Goal: Transaction & Acquisition: Purchase product/service

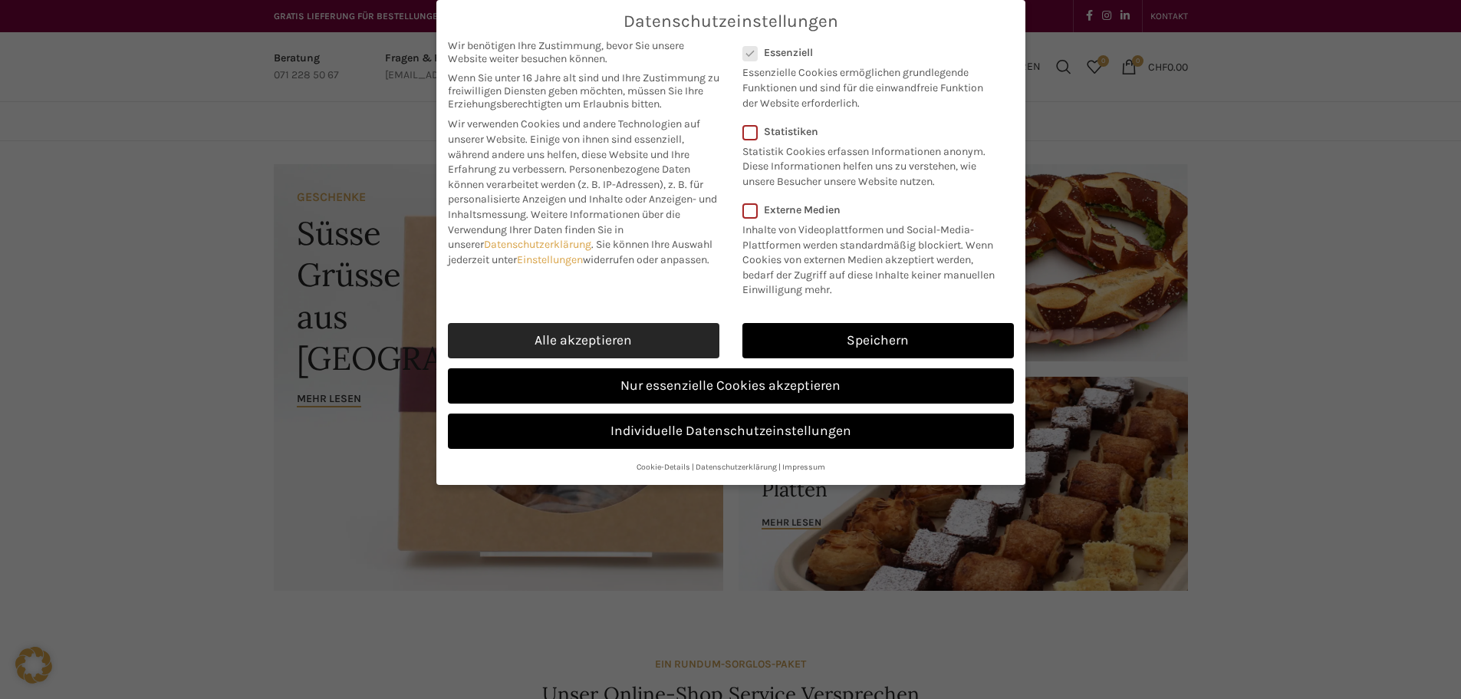
click at [611, 347] on link "Alle akzeptieren" at bounding box center [583, 340] width 271 height 35
checkbox input "true"
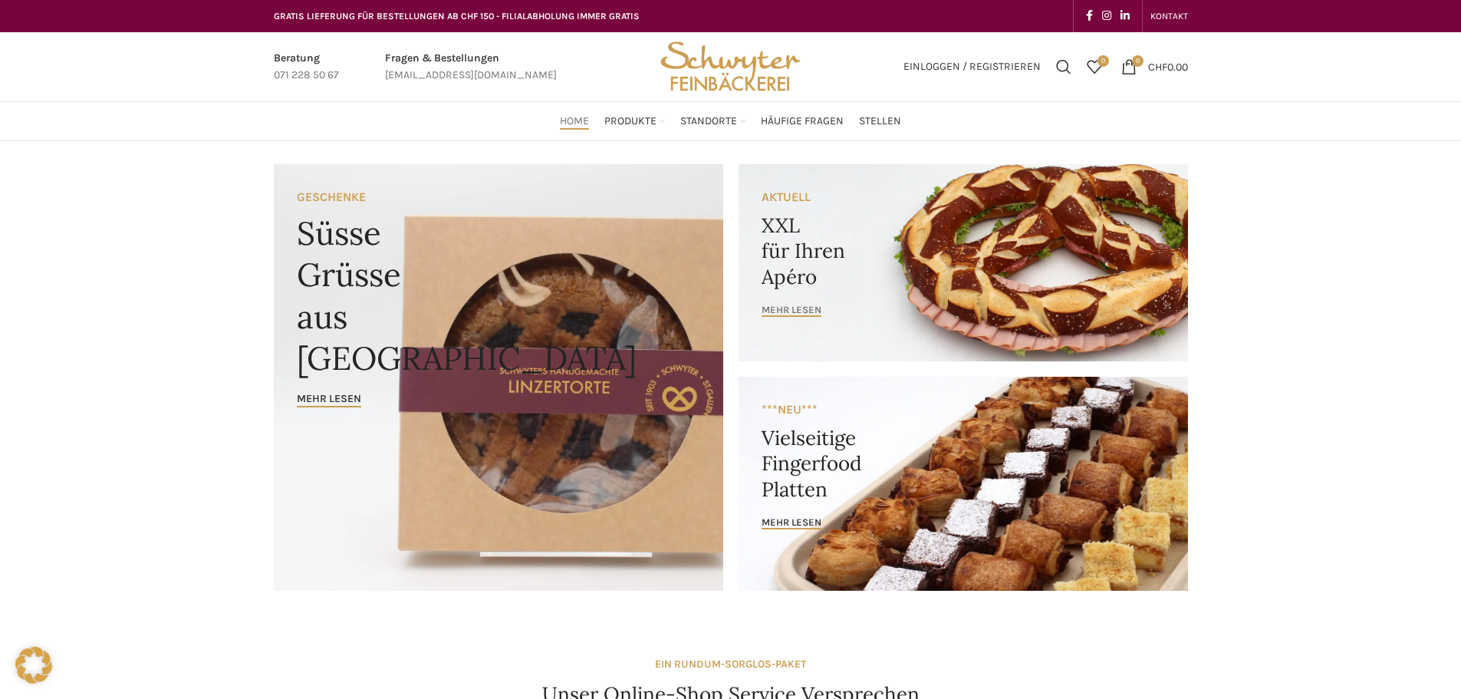
click at [797, 309] on span "mehr lesen" at bounding box center [791, 310] width 60 height 12
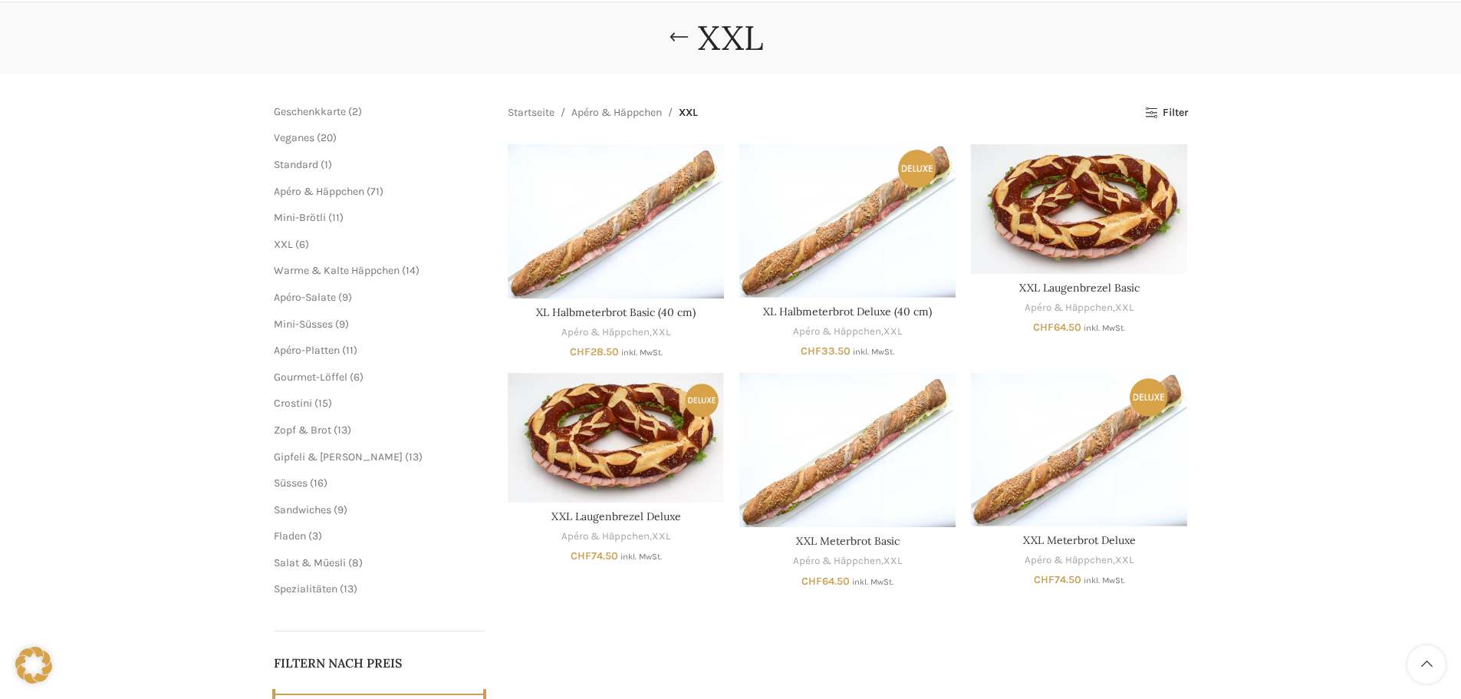
scroll to position [153, 0]
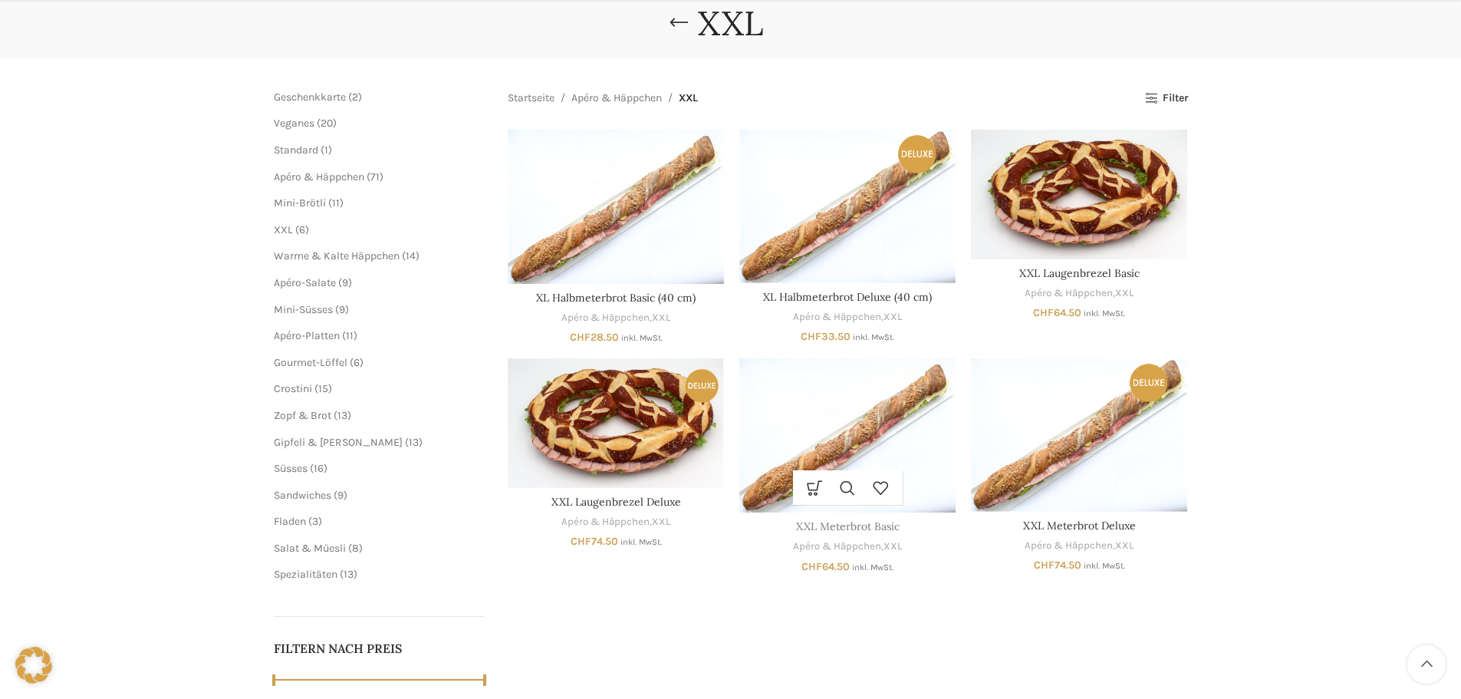
click at [849, 524] on link "XXL Meterbrot Basic" at bounding box center [848, 526] width 104 height 14
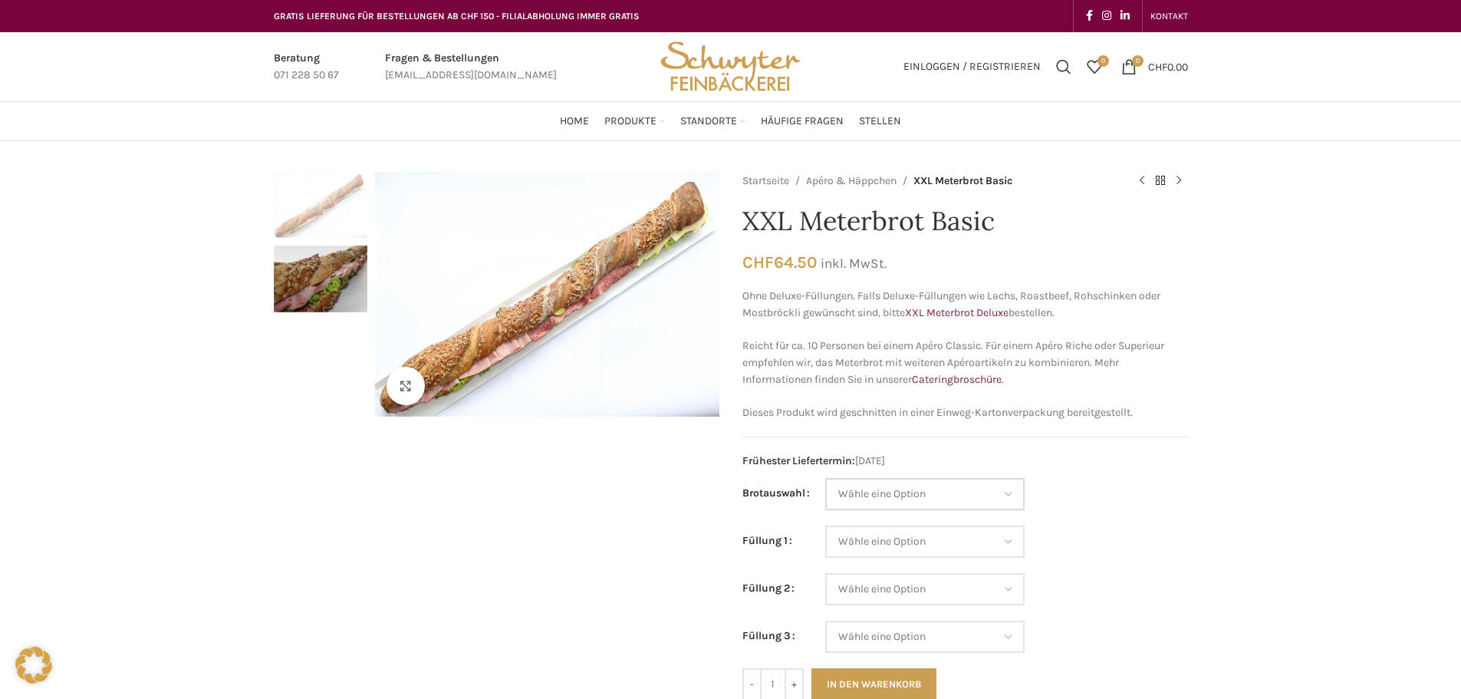
click at [1014, 500] on select "Wähle eine Option Baguette Paillasse dunkel Paillasse knusper (Bild) Laugenbagu…" at bounding box center [924, 494] width 199 height 32
select select "Laugenbaguette"
click at [825, 478] on select "Wähle eine Option Baguette Paillasse dunkel Paillasse knusper (Bild) Laugenbagu…" at bounding box center [924, 494] width 199 height 32
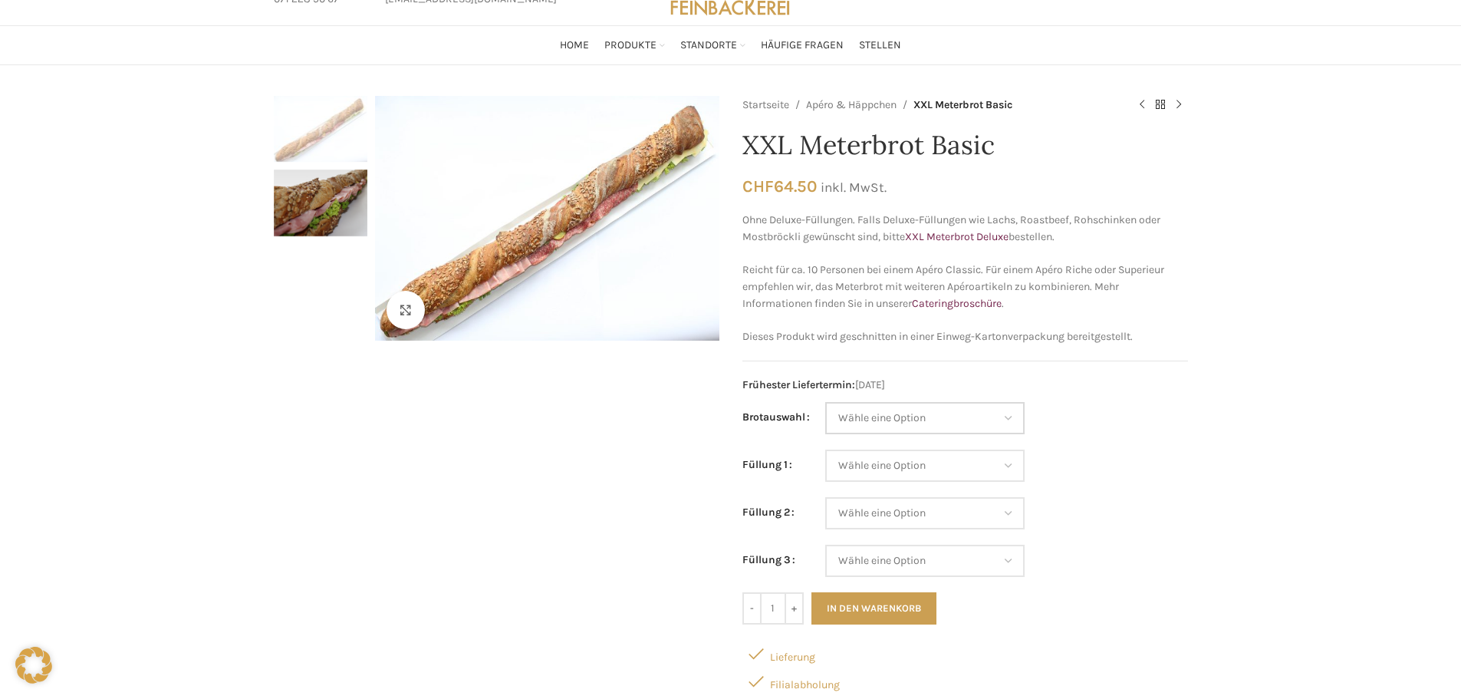
scroll to position [77, 0]
click at [1001, 465] on select "Wähle eine Option Salami Schinken Fleischkäse Trutenschinken Appenzellerkäse Gr…" at bounding box center [924, 465] width 199 height 32
click at [1007, 465] on select "Wähle eine Option Salami Schinken Fleischkäse Trutenschinken Appenzellerkäse Gr…" at bounding box center [924, 465] width 199 height 32
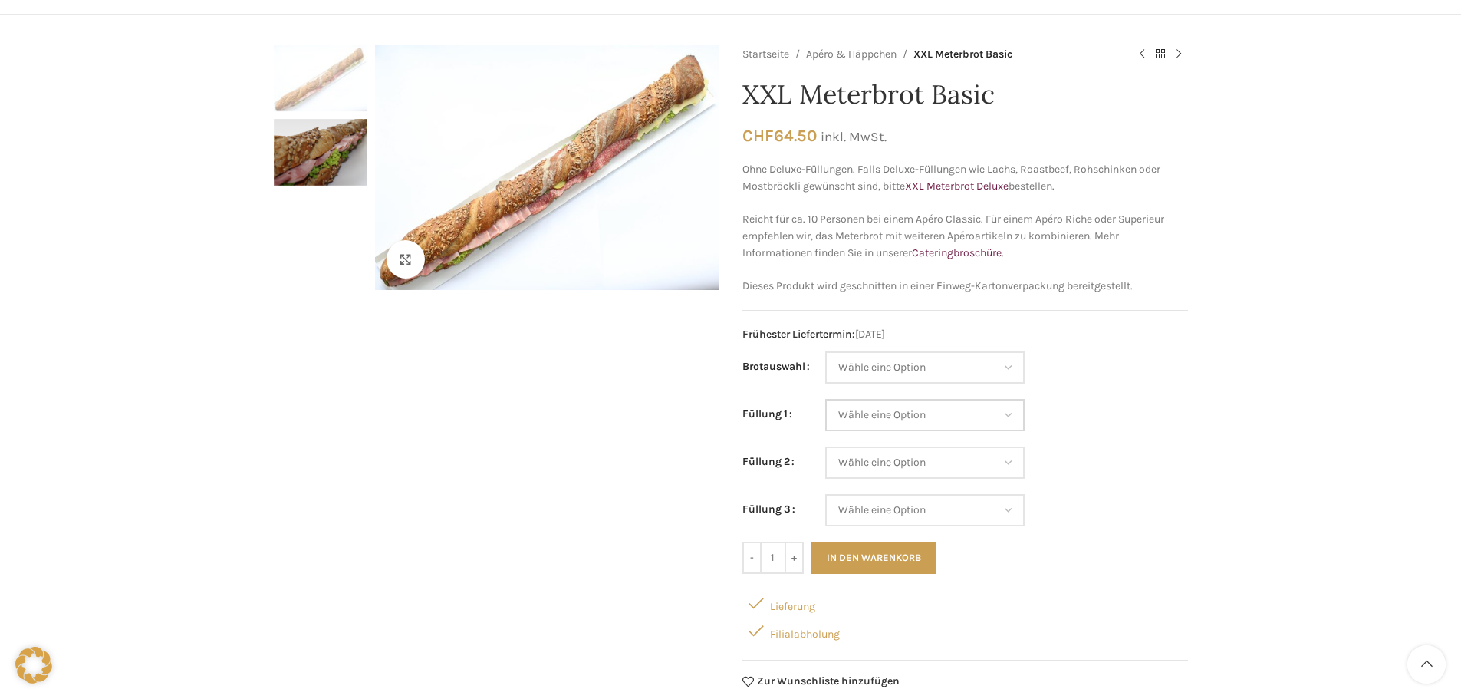
scroll to position [153, 0]
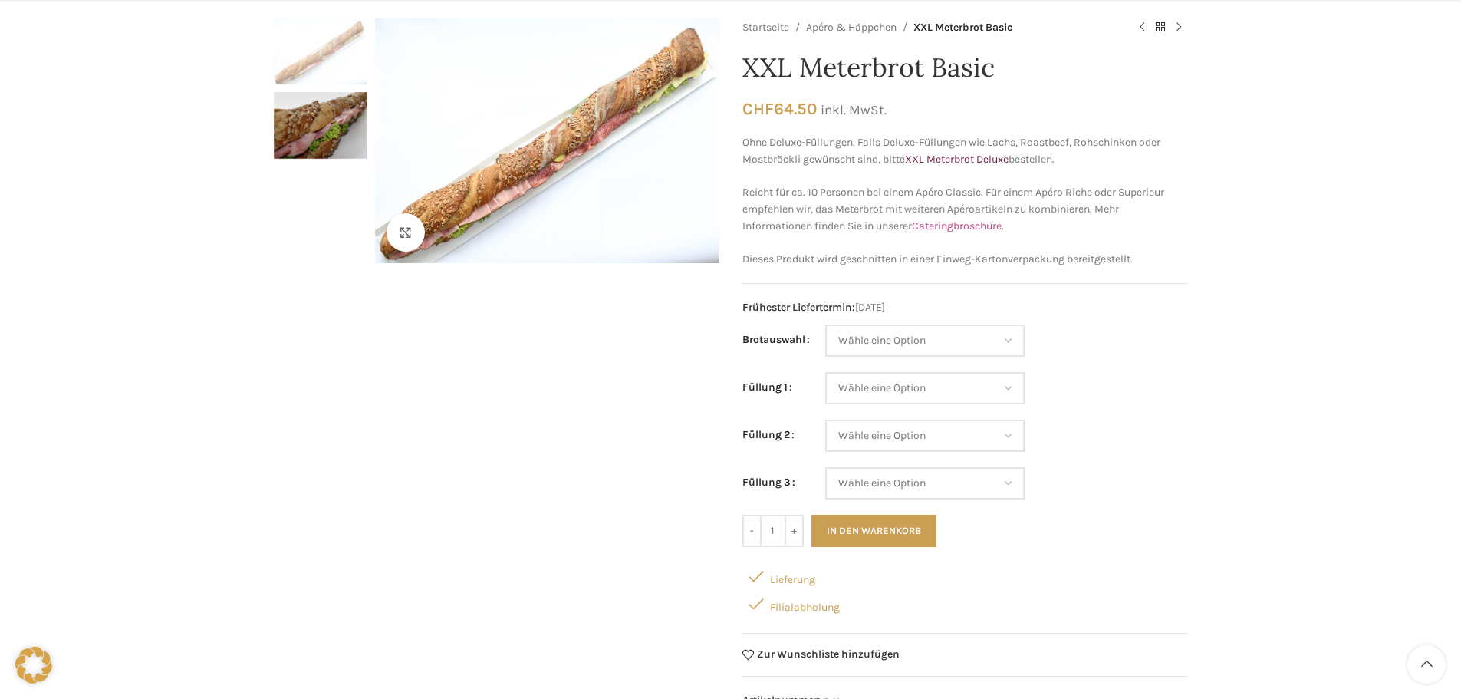
click at [968, 224] on link "Cateringbroschüre" at bounding box center [957, 225] width 90 height 13
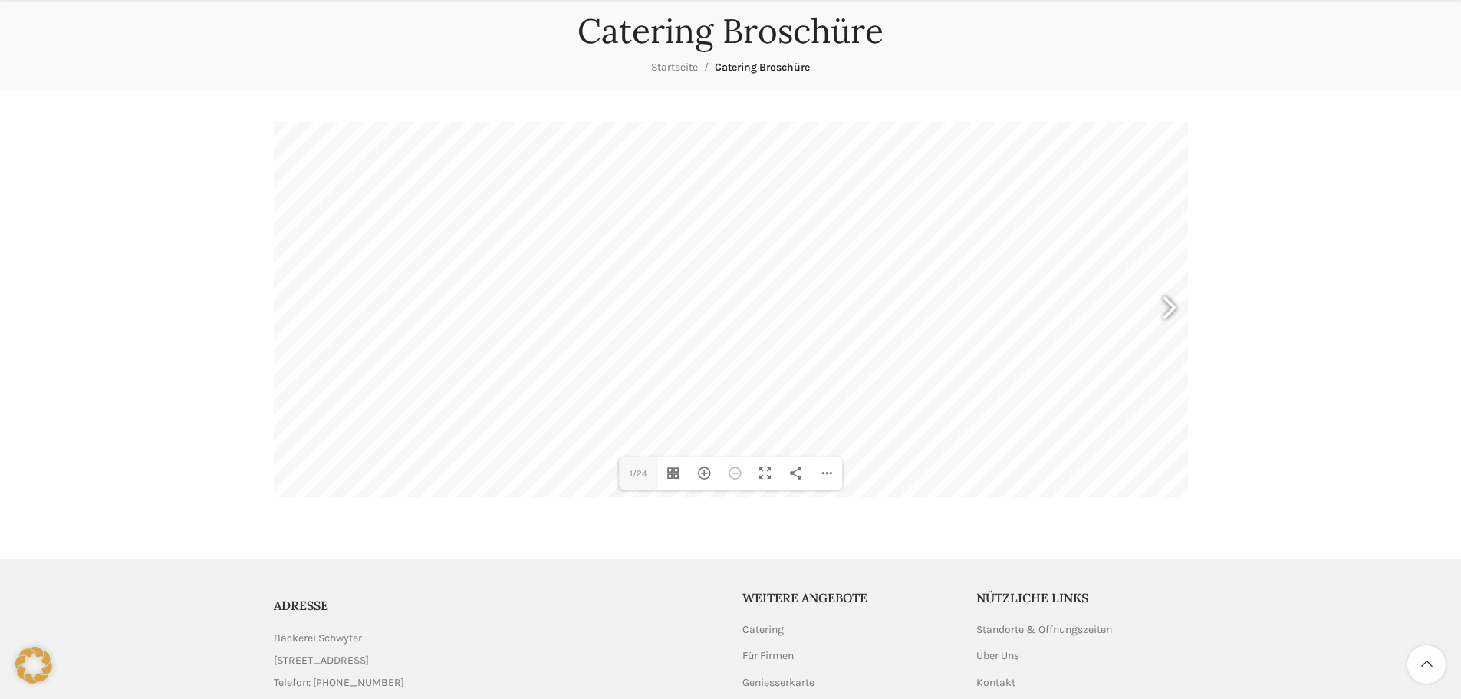
scroll to position [153, 0]
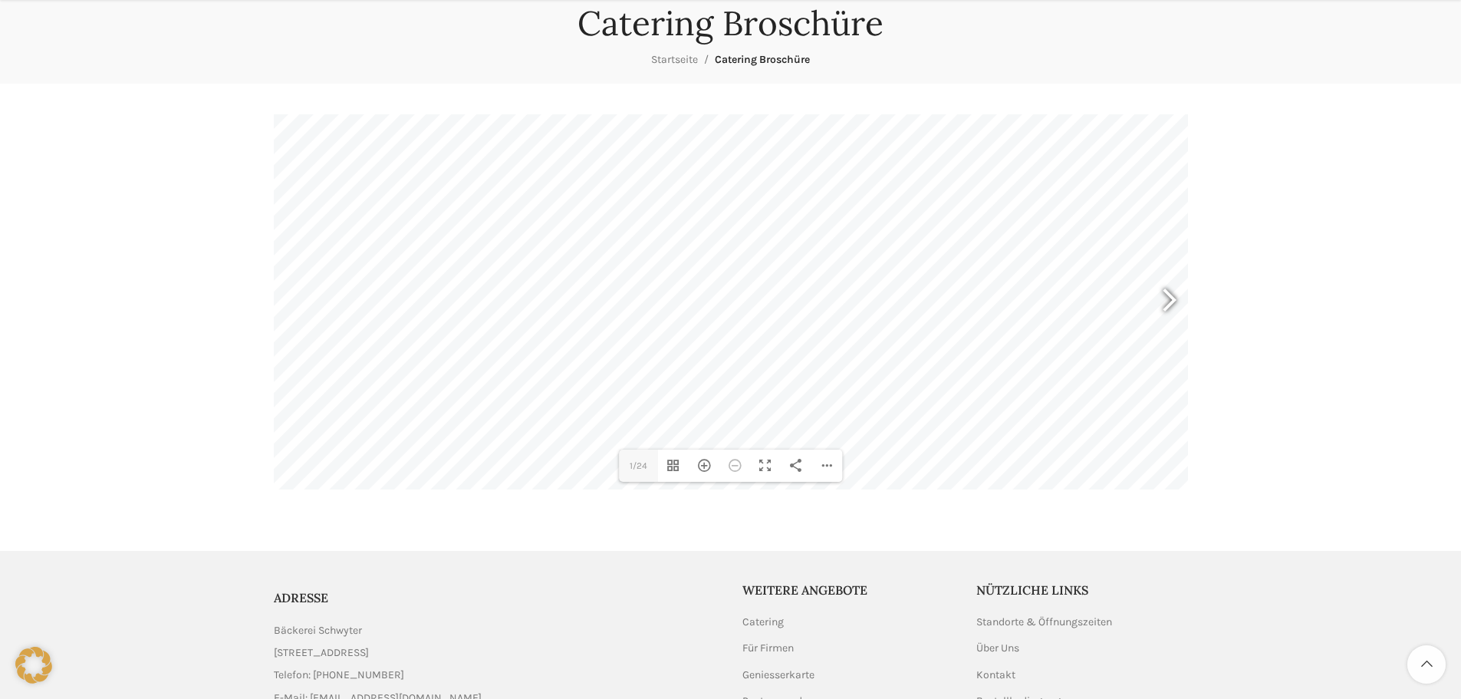
click at [1162, 298] on div at bounding box center [1162, 302] width 35 height 57
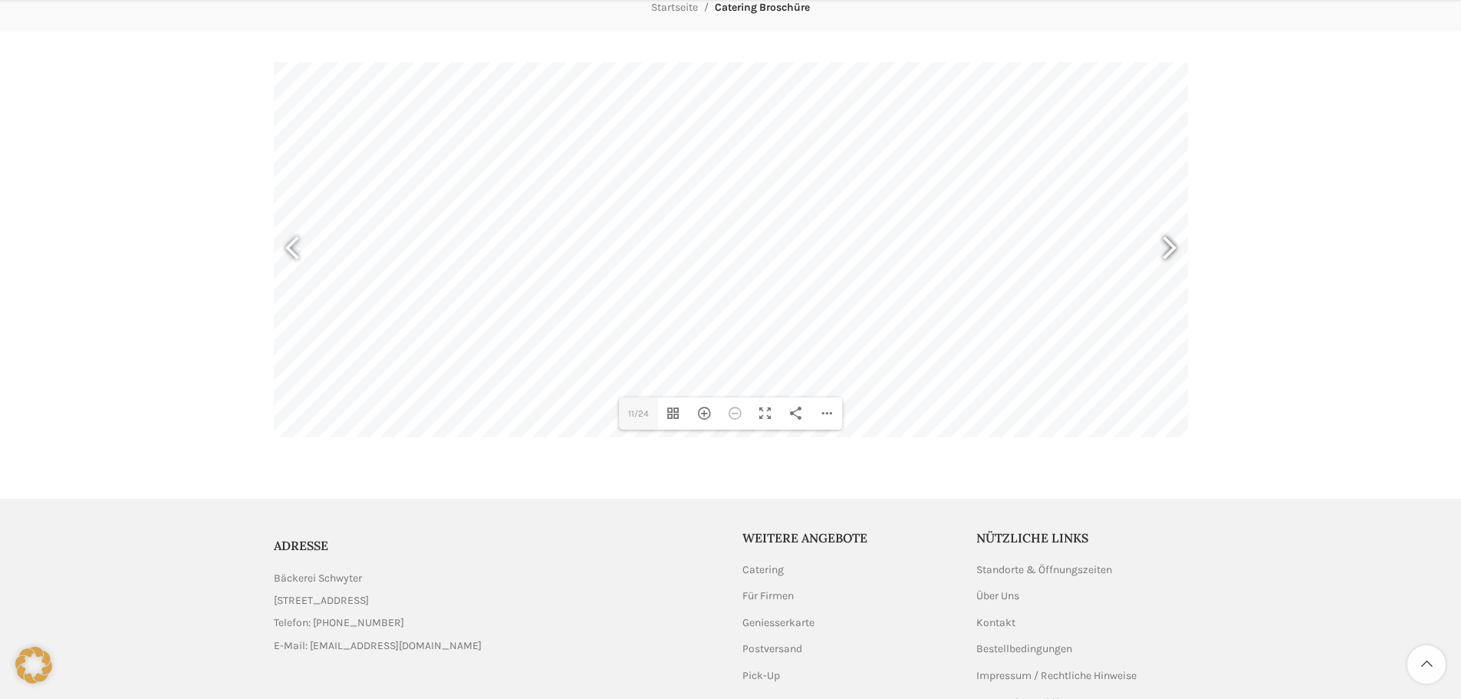
scroll to position [230, 0]
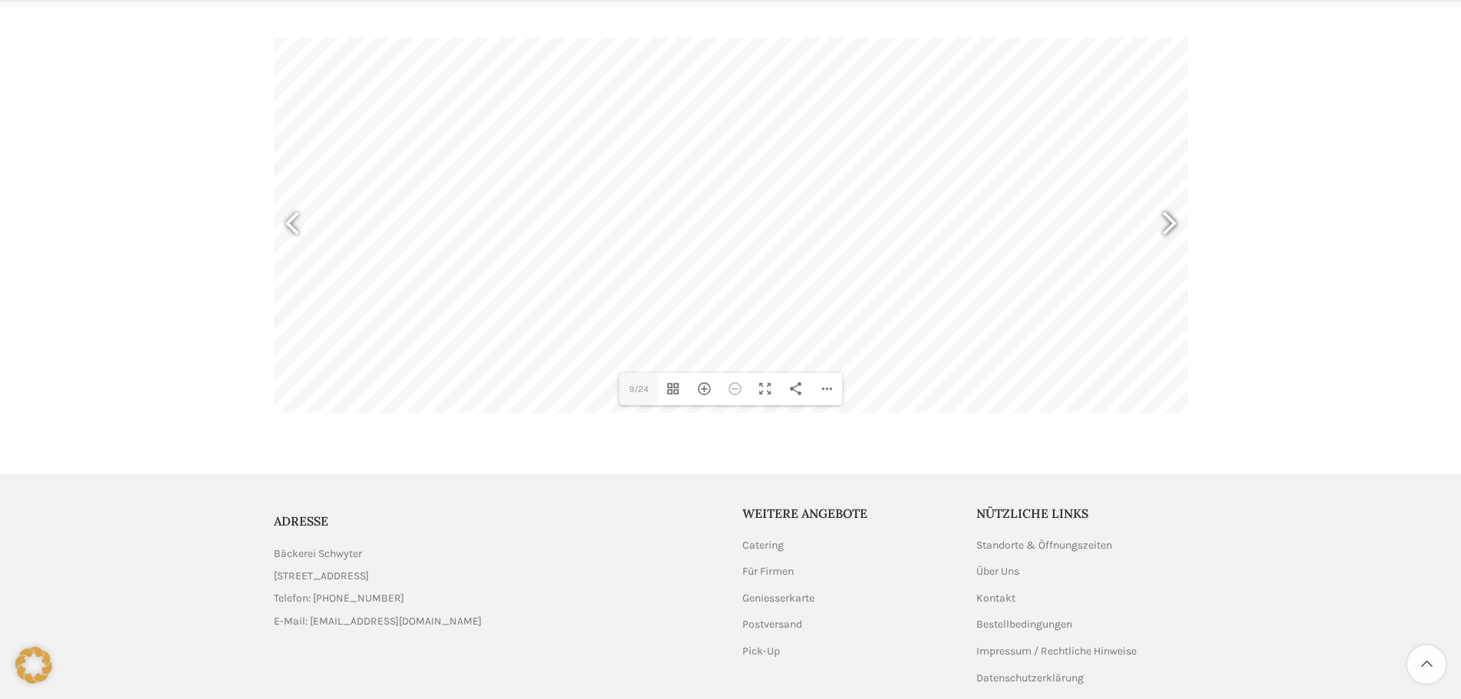
click at [1176, 225] on div at bounding box center [1162, 225] width 35 height 57
type input "11"
